Goal: Information Seeking & Learning: Understand process/instructions

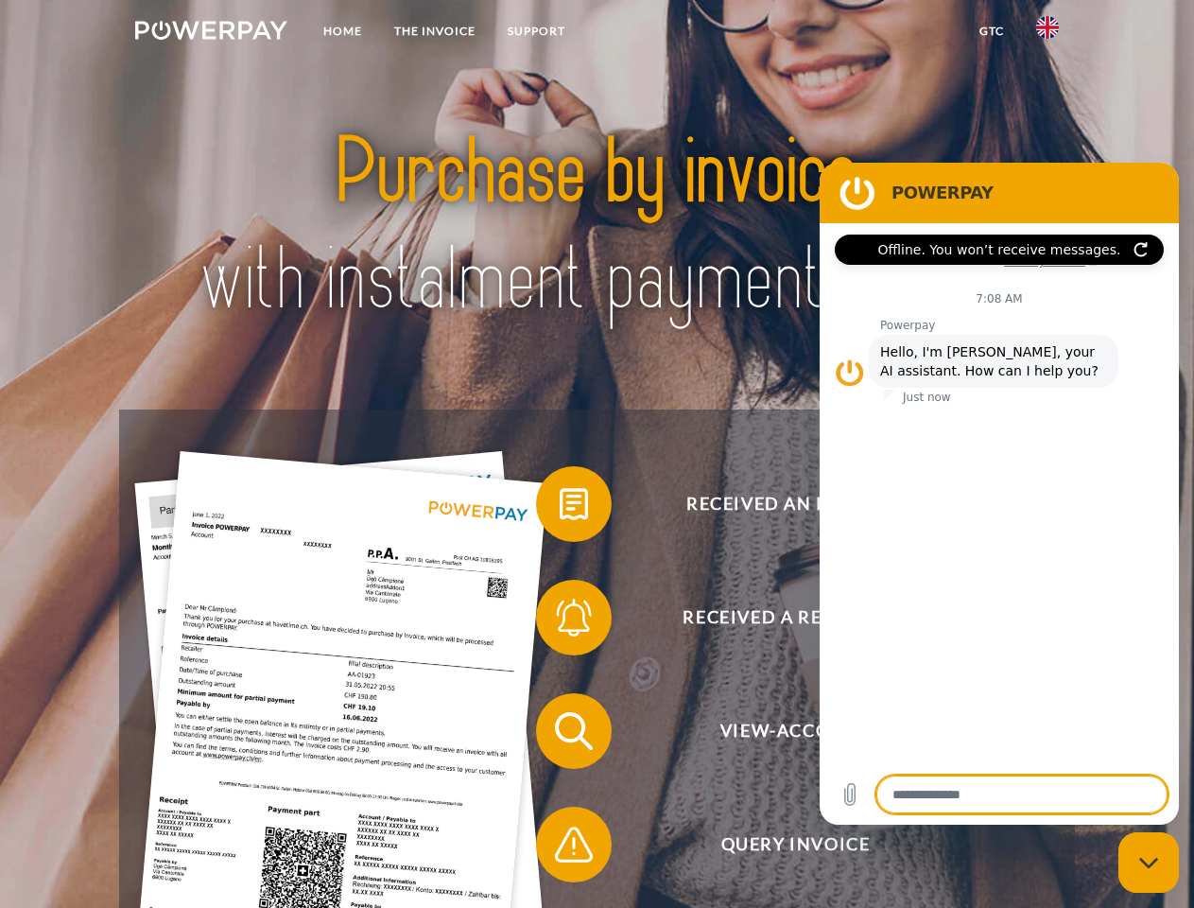
click at [211, 33] on img at bounding box center [211, 30] width 152 height 19
click at [1047, 33] on img at bounding box center [1047, 27] width 23 height 23
click at [991, 31] on link "GTC" at bounding box center [991, 31] width 57 height 34
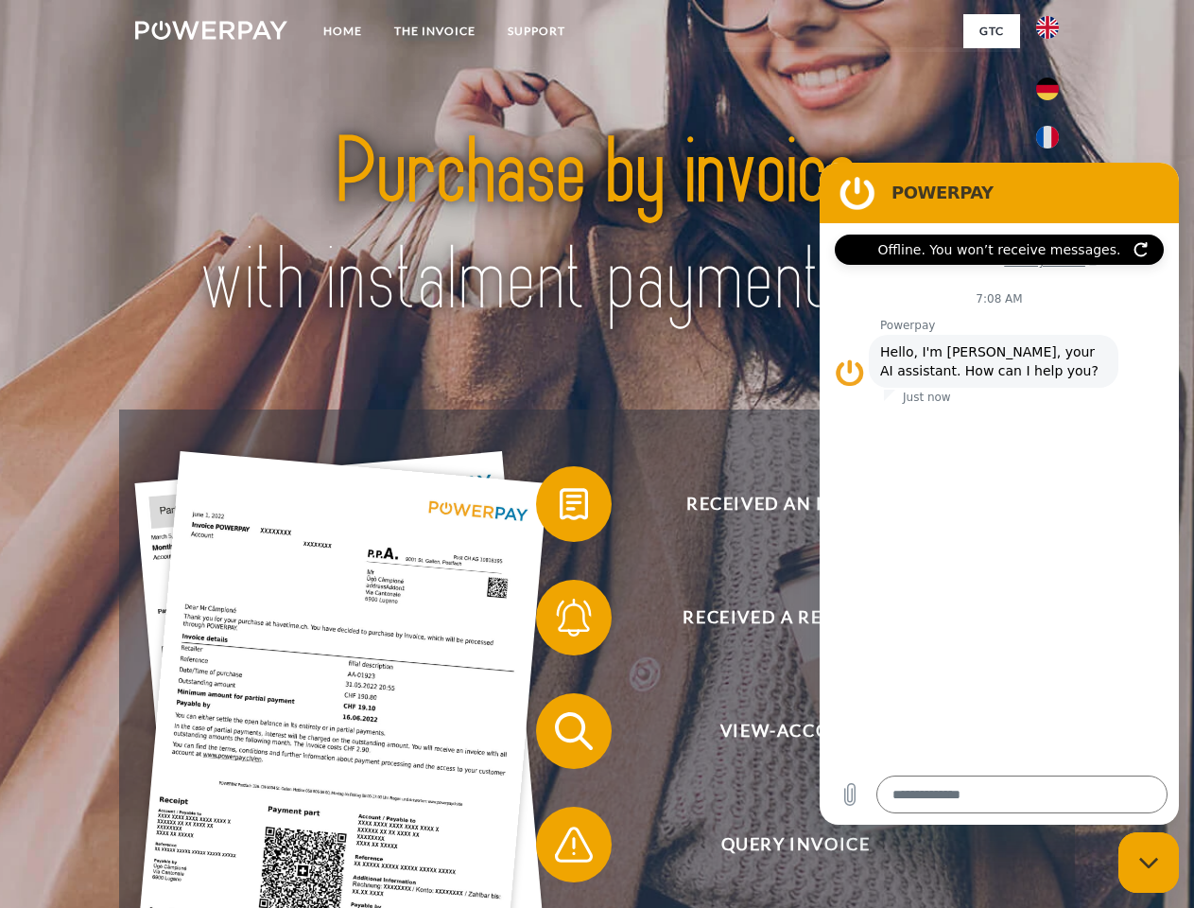
click at [560, 508] on span at bounding box center [545, 504] width 95 height 95
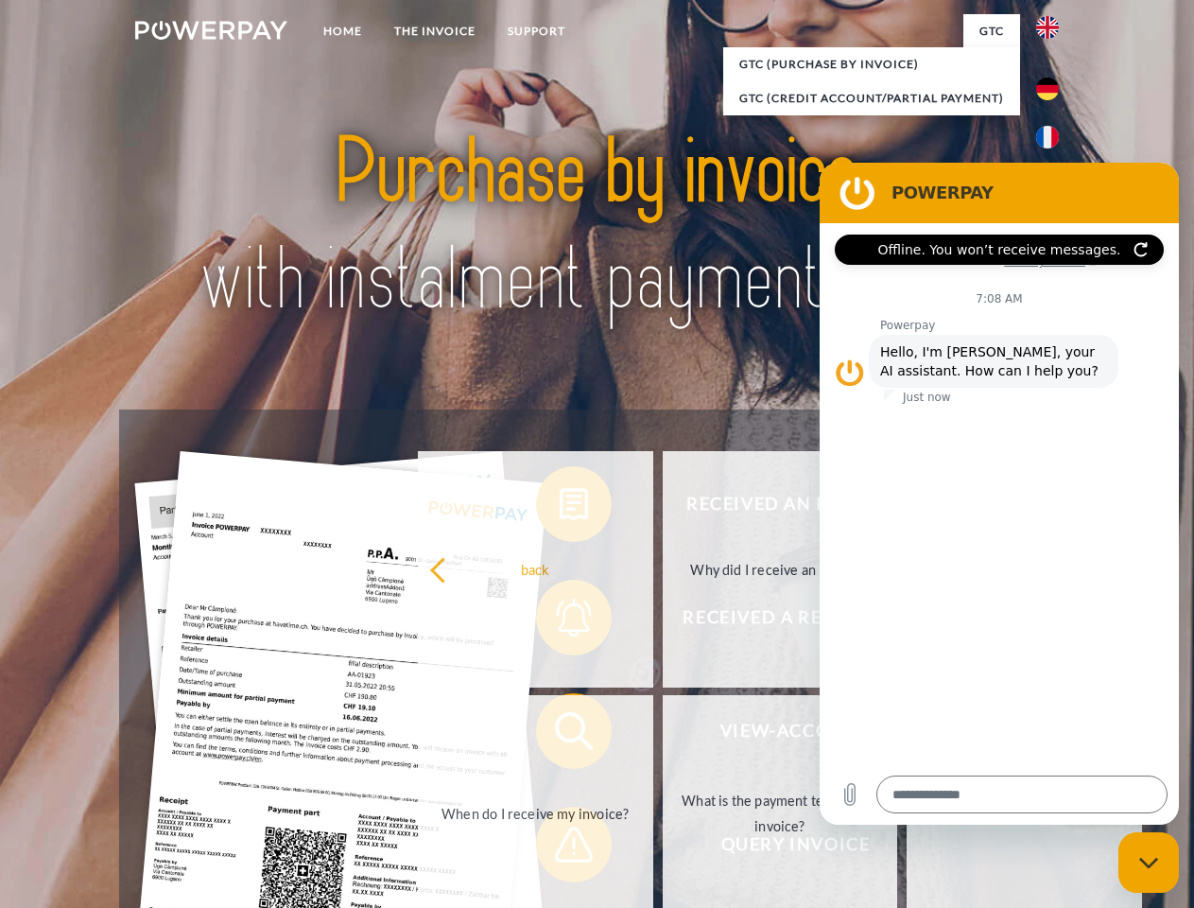
click at [560, 621] on div "Received an invoice? Received a reminder? View-Account Query Invoice" at bounding box center [596, 787] width 955 height 756
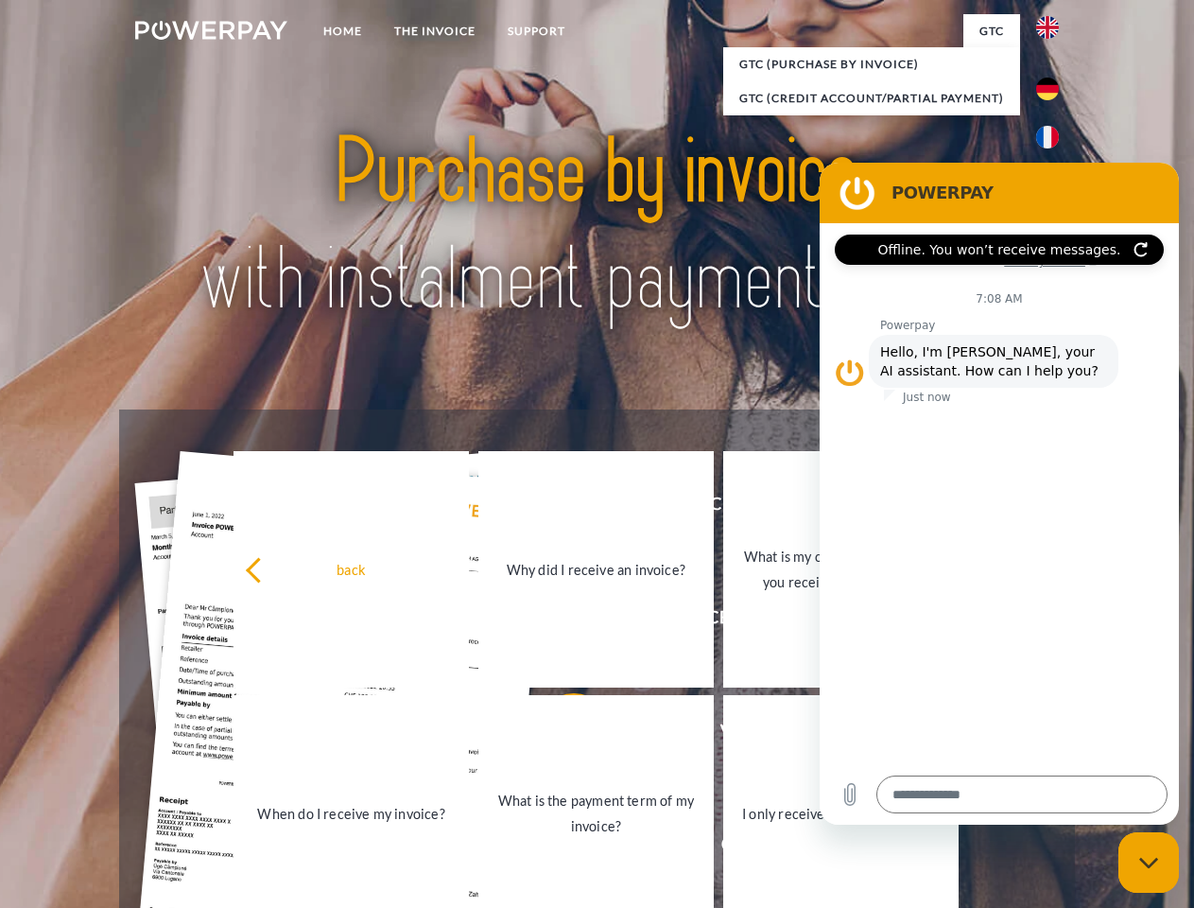
click at [560, 735] on link "What is the payment term of my invoice?" at bounding box center [595, 813] width 235 height 236
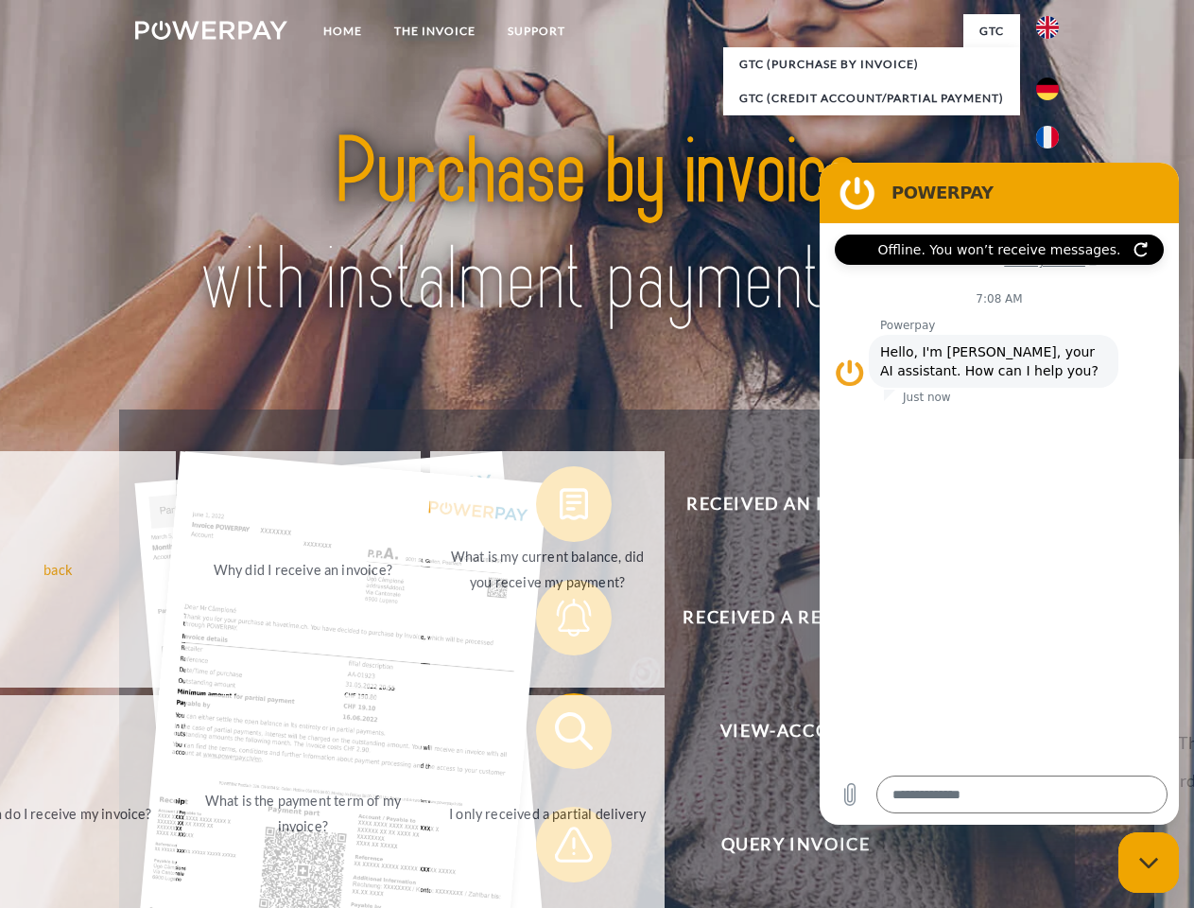
click at [560, 848] on span at bounding box center [545, 844] width 95 height 95
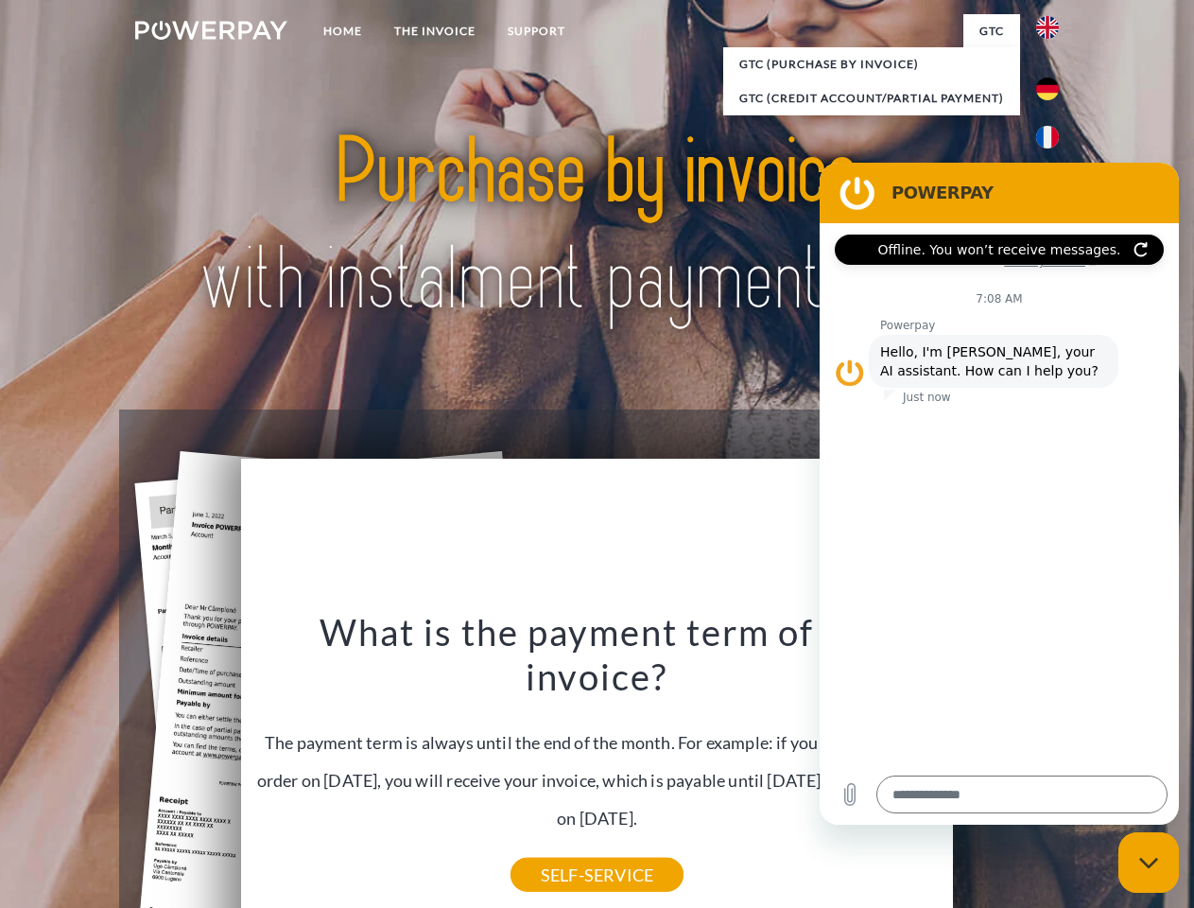
click at [1149, 862] on icon "Close messaging window" at bounding box center [1149, 862] width 20 height 12
type textarea "*"
